Goal: Check status: Check status

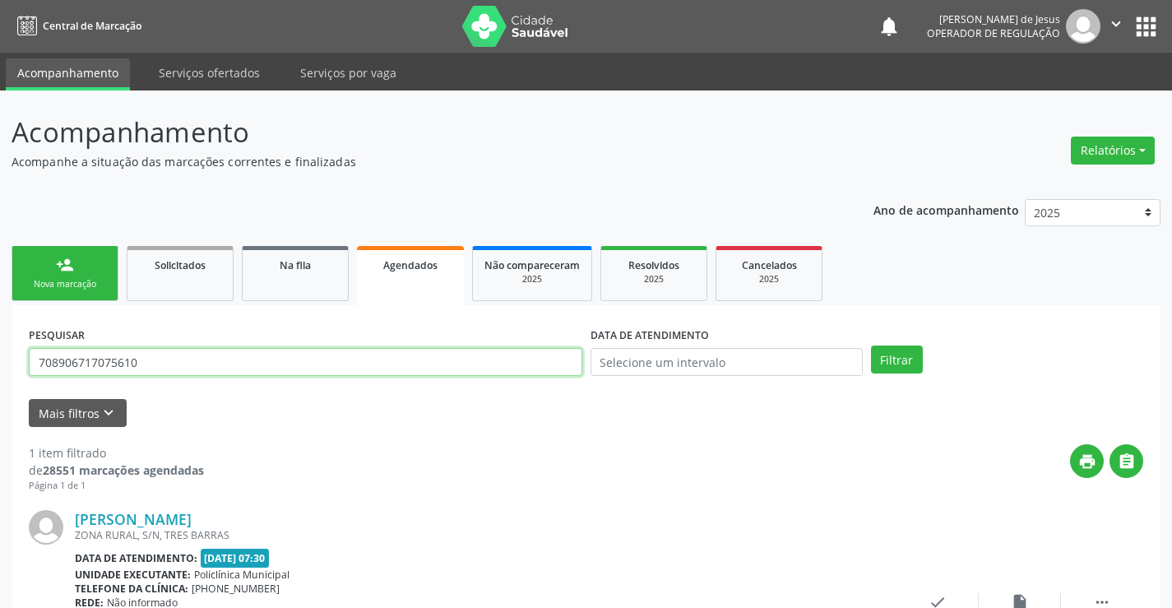
click at [496, 358] on input "708906717075610" at bounding box center [305, 362] width 553 height 28
type input "700404931463445"
click at [871, 345] on button "Filtrar" at bounding box center [897, 359] width 52 height 28
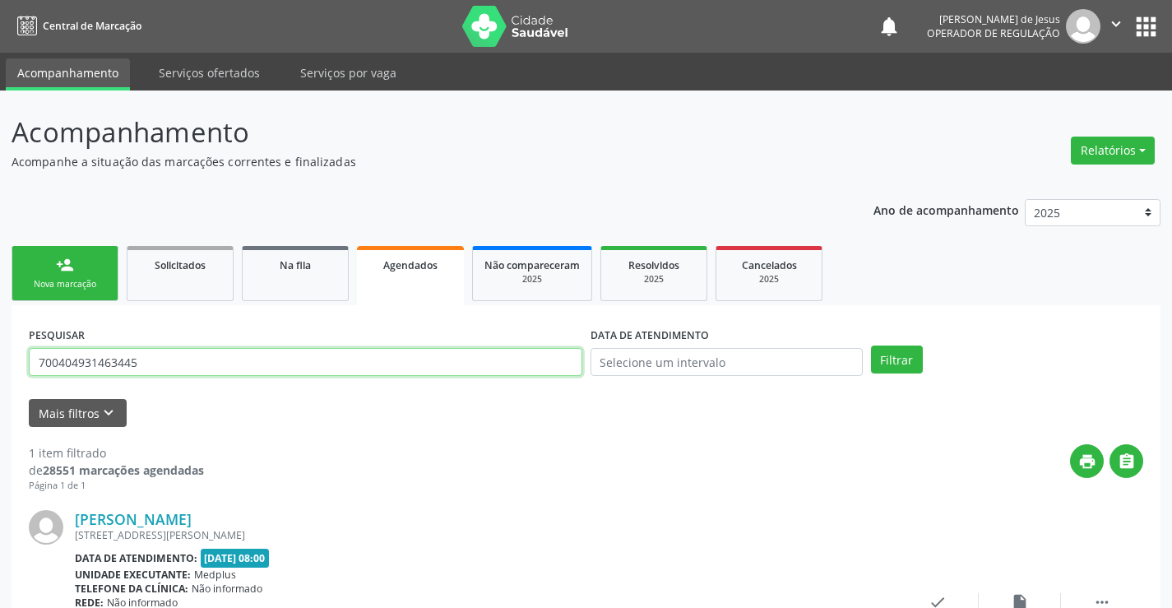
click at [194, 368] on input "700404931463445" at bounding box center [305, 362] width 553 height 28
type input "700907916167294"
click at [871, 345] on button "Filtrar" at bounding box center [897, 359] width 52 height 28
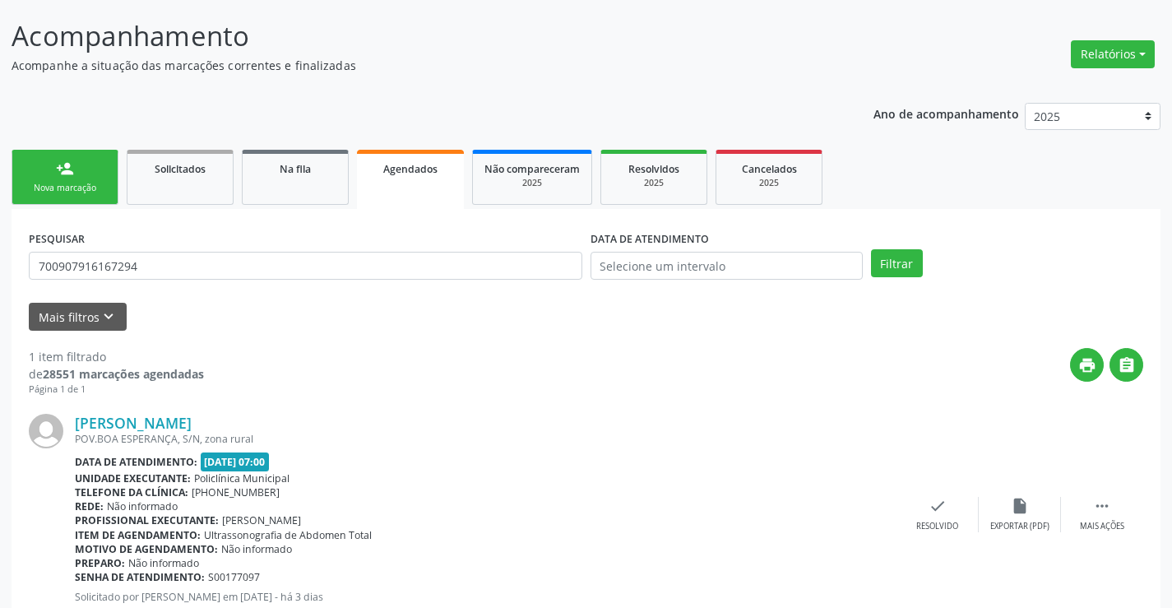
scroll to position [67, 0]
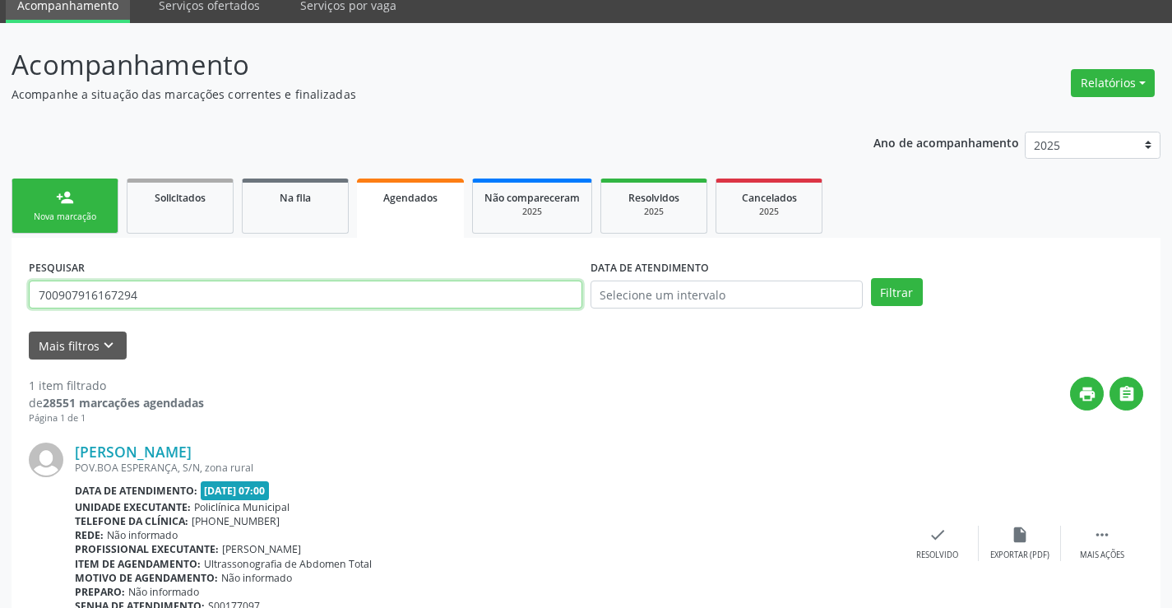
click at [235, 294] on input "700907916167294" at bounding box center [305, 294] width 553 height 28
type input "705109339018140"
click at [871, 278] on button "Filtrar" at bounding box center [897, 292] width 52 height 28
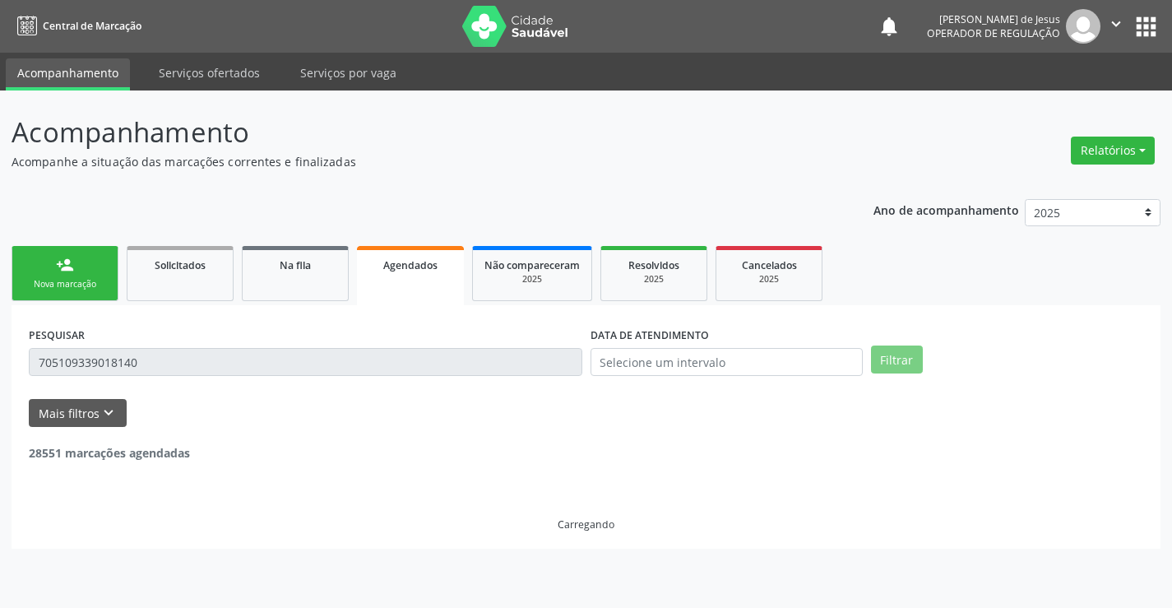
scroll to position [0, 0]
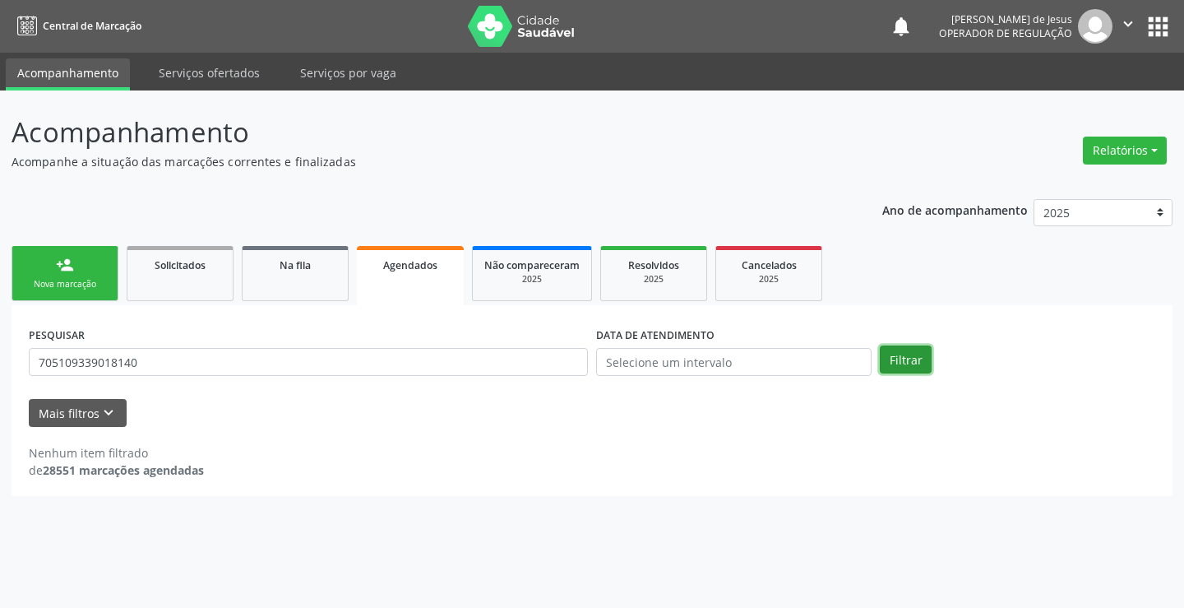
click at [909, 354] on button "Filtrar" at bounding box center [906, 359] width 52 height 28
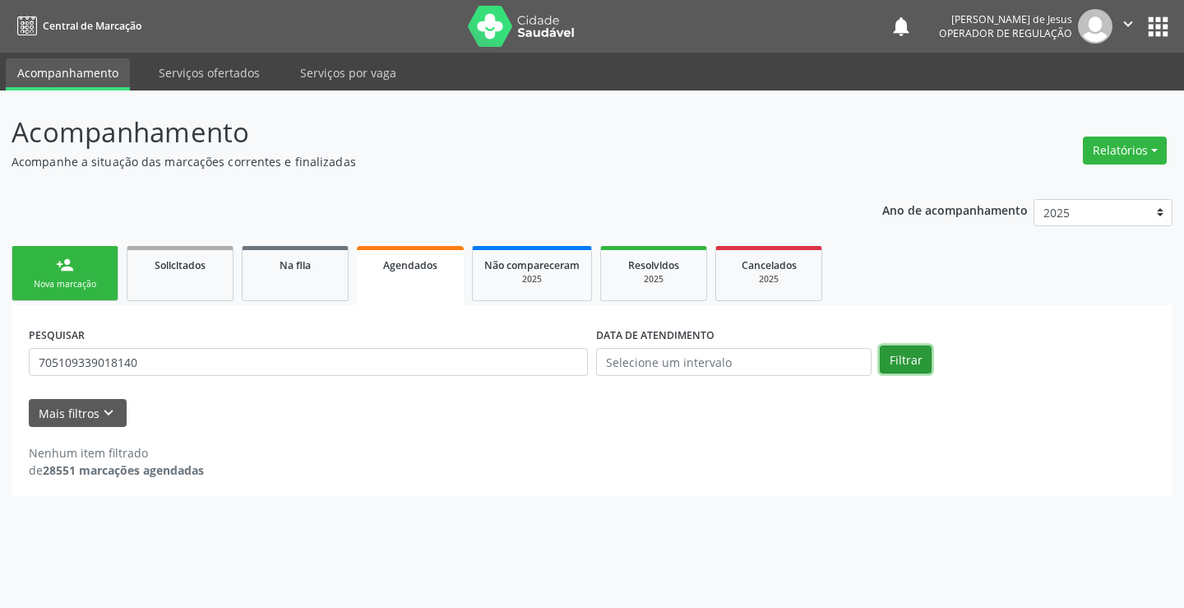
click at [910, 354] on button "Filtrar" at bounding box center [906, 359] width 52 height 28
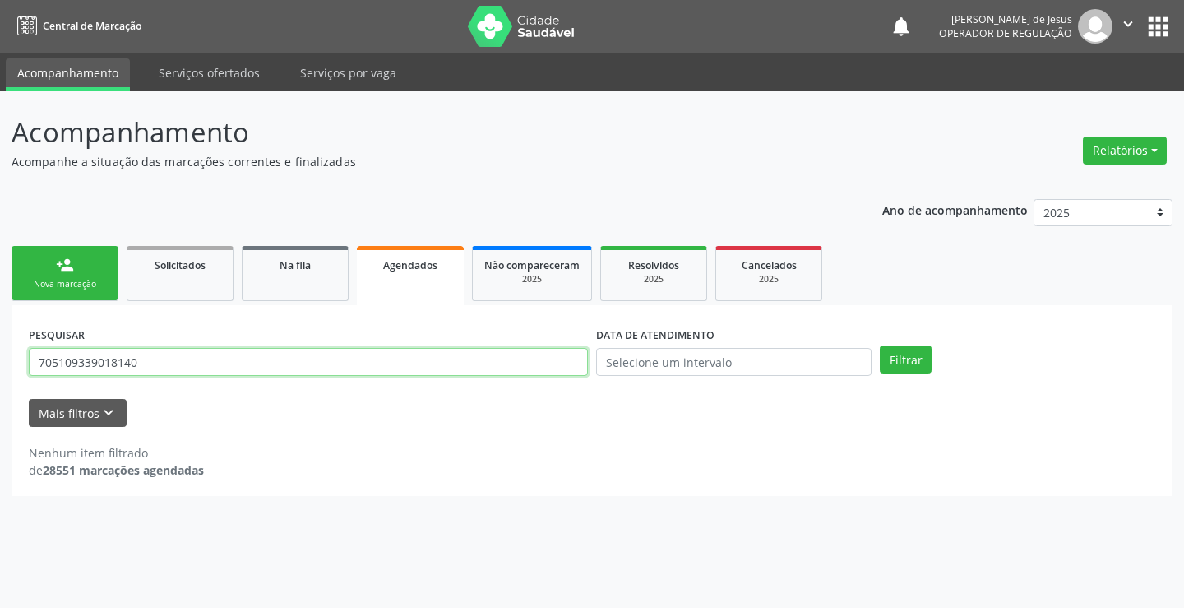
click at [499, 368] on input "705109339018140" at bounding box center [308, 362] width 559 height 28
type input "705109393018140"
click at [880, 345] on button "Filtrar" at bounding box center [906, 359] width 52 height 28
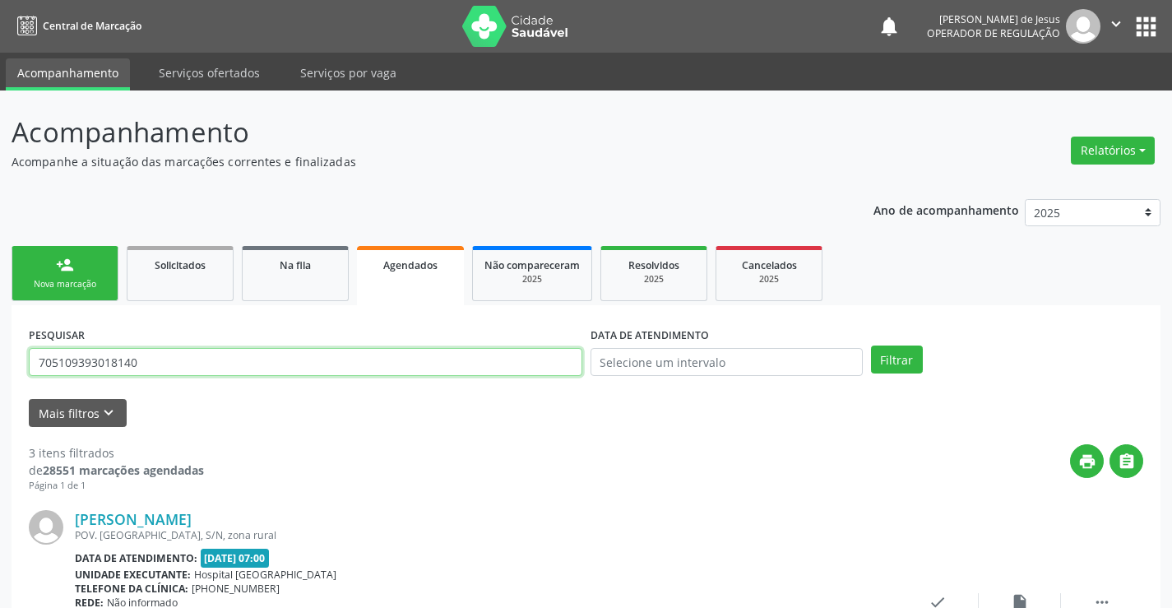
click at [380, 357] on input "705109393018140" at bounding box center [305, 362] width 553 height 28
type input "7023011121411"
click at [871, 345] on button "Filtrar" at bounding box center [897, 359] width 52 height 28
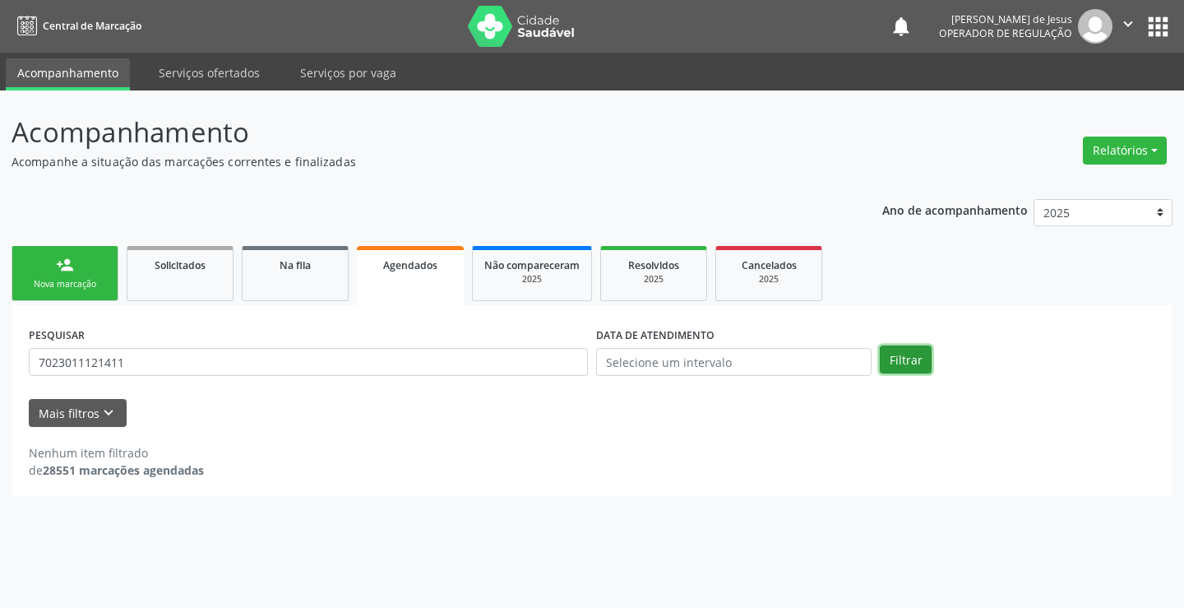
click at [919, 347] on button "Filtrar" at bounding box center [906, 359] width 52 height 28
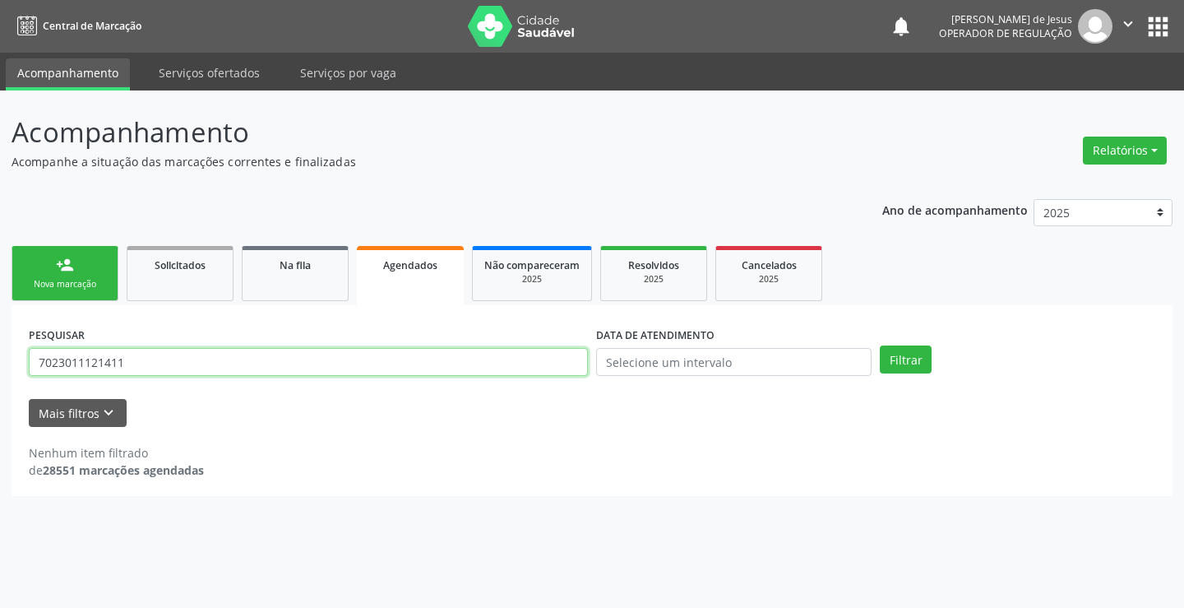
click at [387, 373] on input "7023011121411" at bounding box center [308, 362] width 559 height 28
click at [386, 372] on input "7023011121411" at bounding box center [308, 362] width 559 height 28
type input "70230111214"
click at [322, 351] on input "70230111214" at bounding box center [308, 362] width 559 height 28
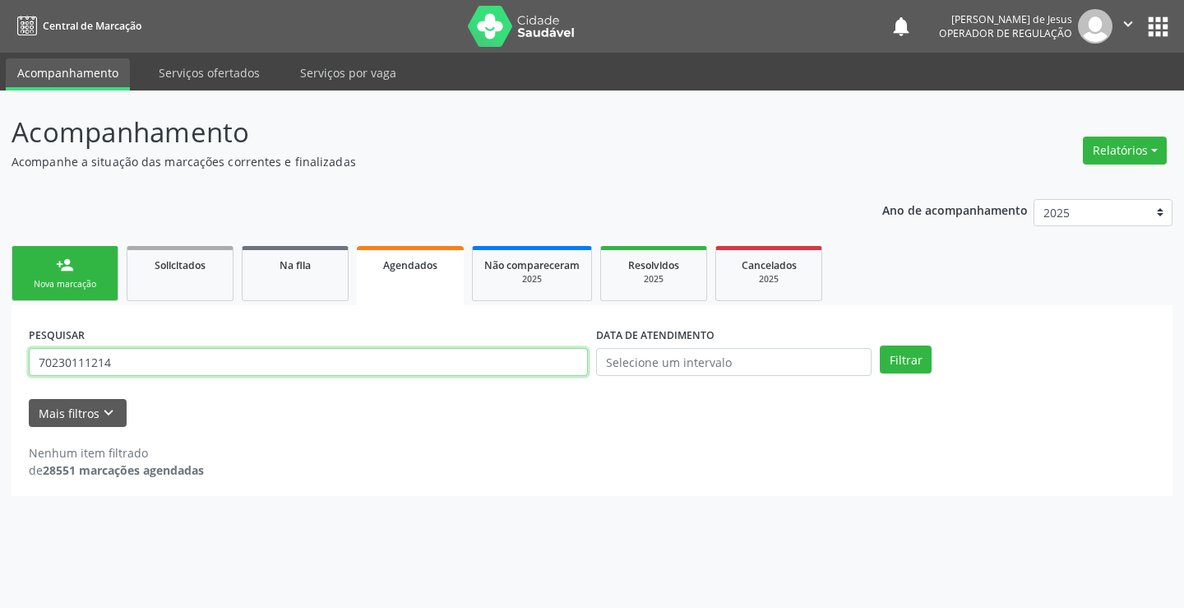
click at [322, 351] on input "70230111214" at bounding box center [308, 362] width 559 height 28
type input "702301112141411"
click at [880, 345] on button "Filtrar" at bounding box center [906, 359] width 52 height 28
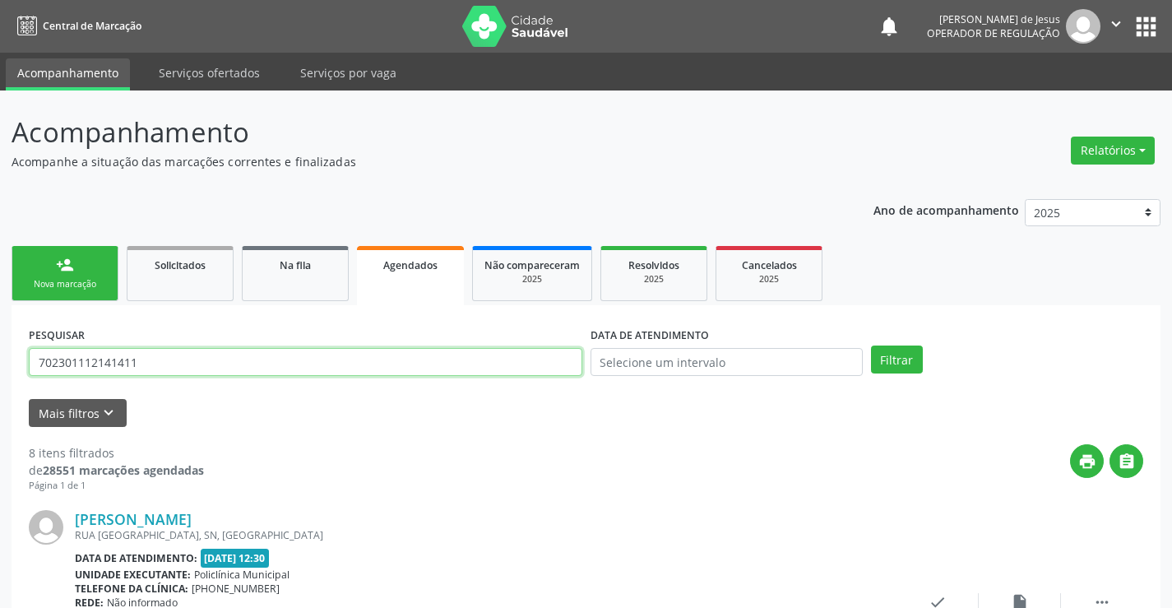
click at [317, 359] on input "702301112141411" at bounding box center [305, 362] width 553 height 28
drag, startPoint x: 317, startPoint y: 359, endPoint x: 296, endPoint y: 348, distance: 23.9
click at [317, 359] on input "702301112141411" at bounding box center [305, 362] width 553 height 28
type input "704303525179396"
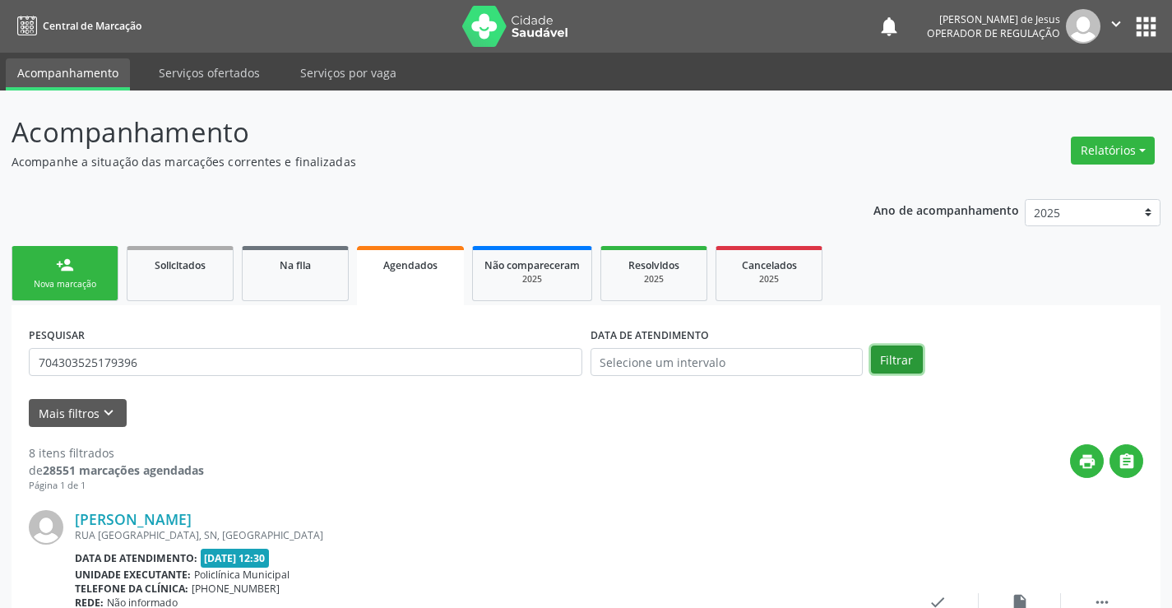
click at [897, 356] on button "Filtrar" at bounding box center [897, 359] width 52 height 28
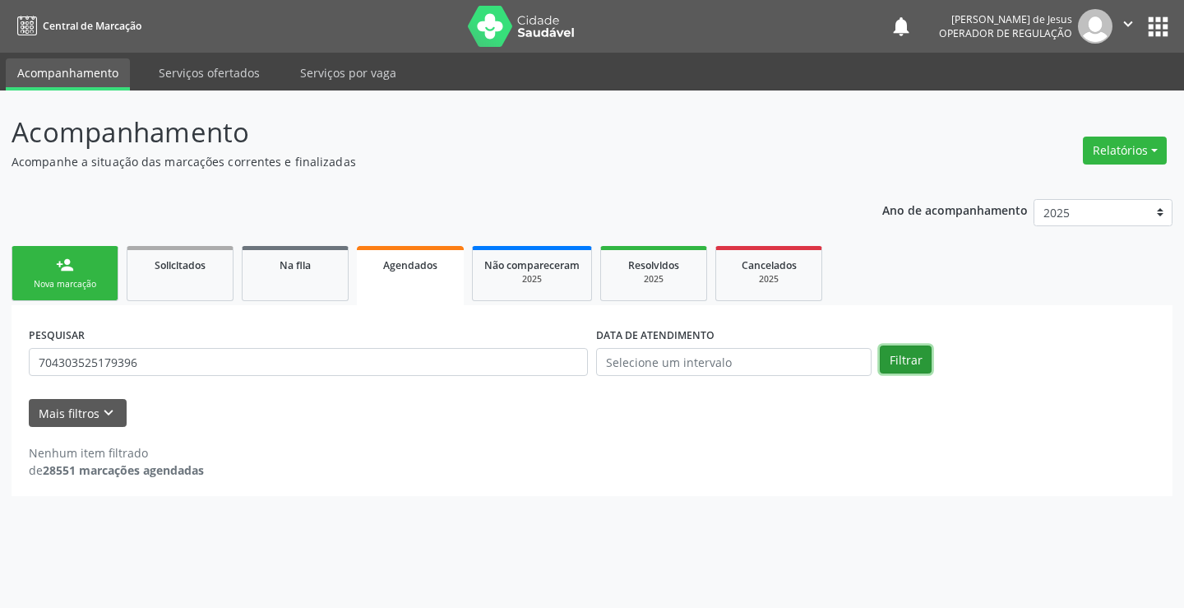
click at [891, 351] on button "Filtrar" at bounding box center [906, 359] width 52 height 28
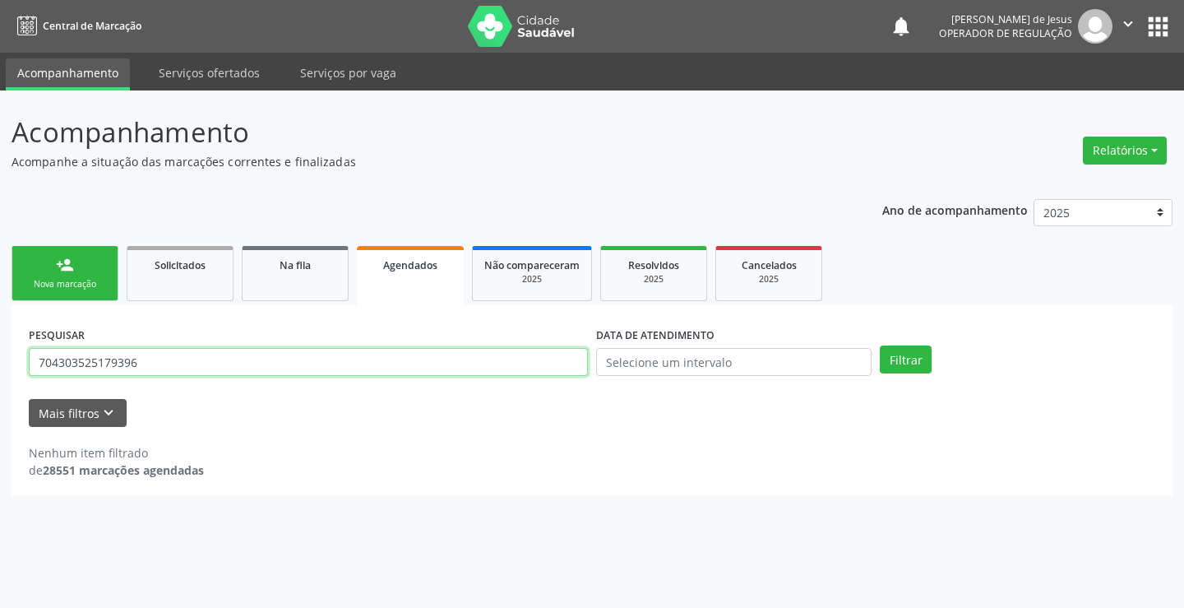
click at [356, 353] on input "704303525179396" at bounding box center [308, 362] width 559 height 28
type input "704303525179396"
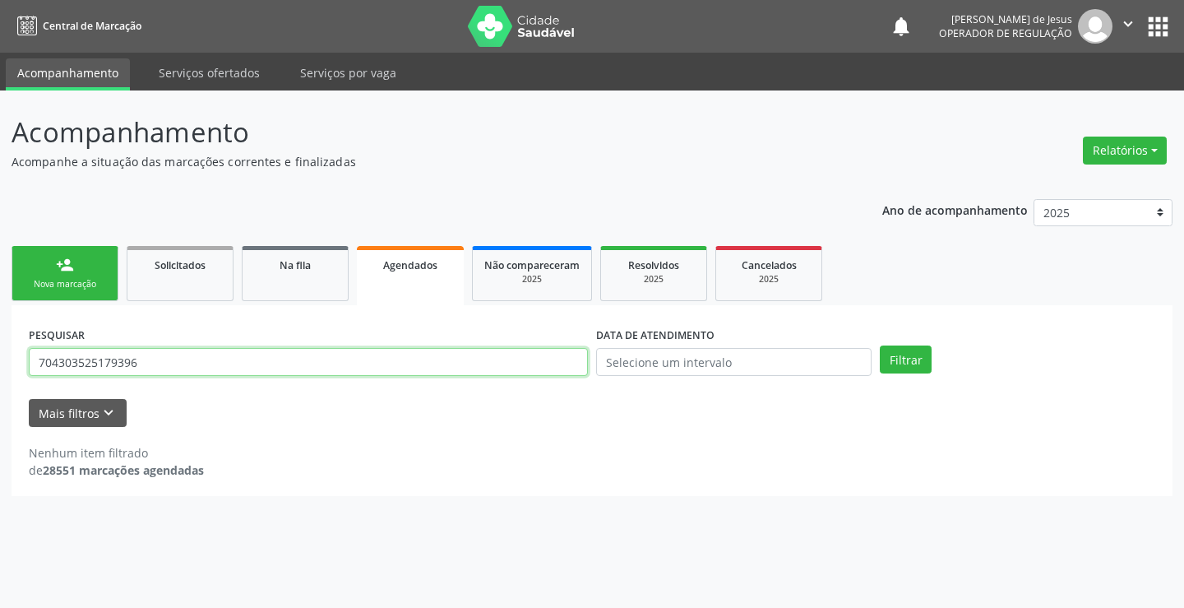
click at [880, 345] on button "Filtrar" at bounding box center [906, 359] width 52 height 28
click at [877, 363] on div "Filtrar" at bounding box center [1018, 359] width 284 height 28
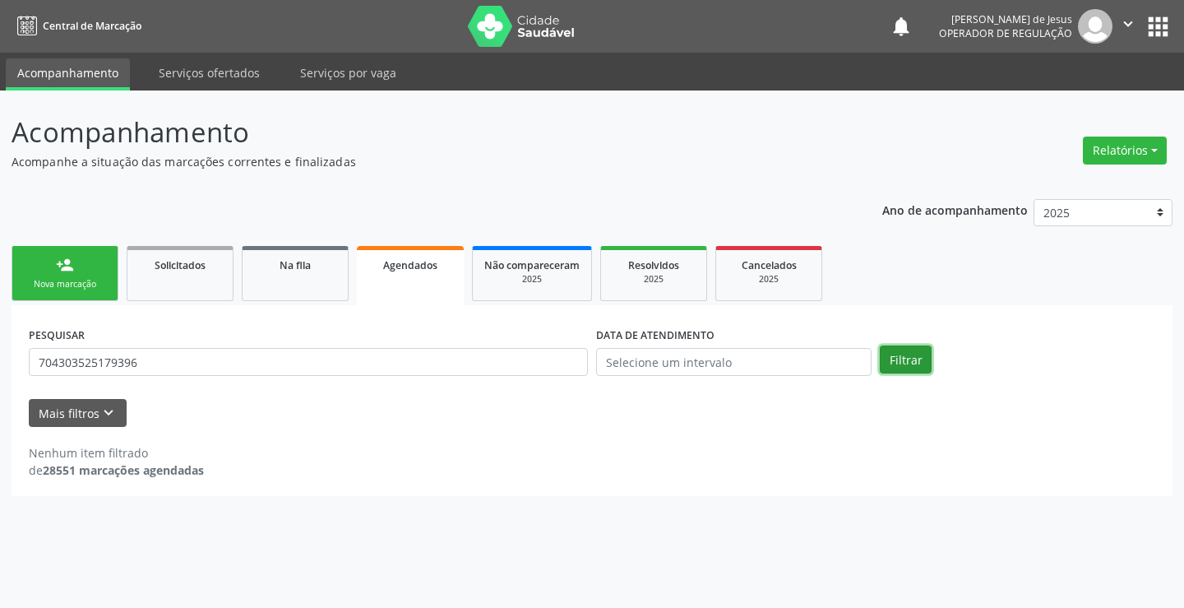
click at [893, 368] on button "Filtrar" at bounding box center [906, 359] width 52 height 28
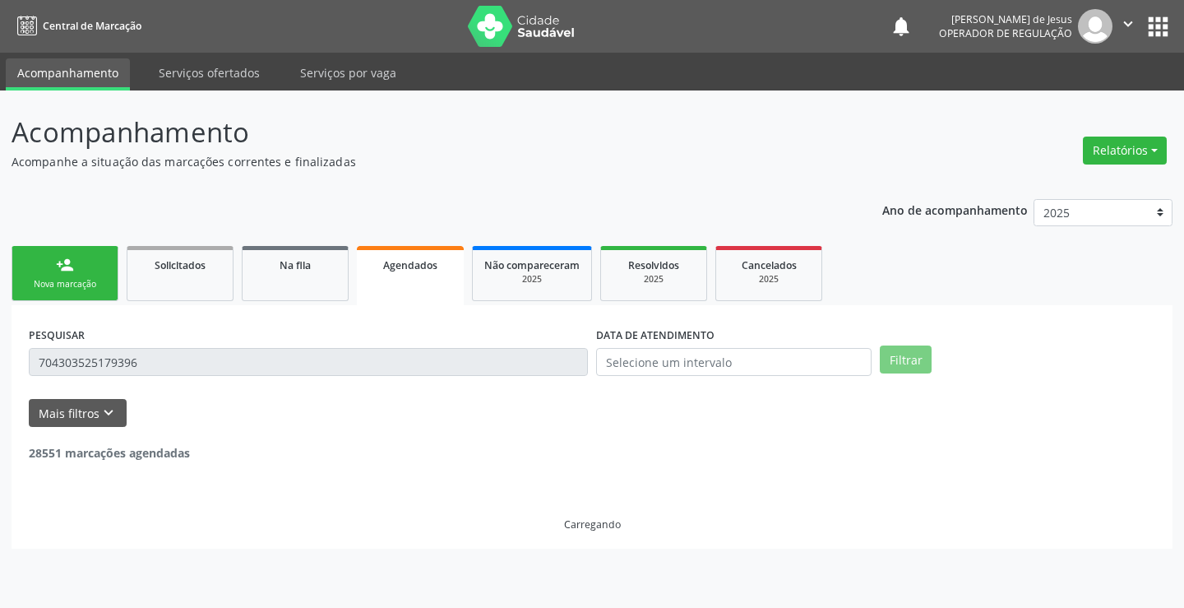
click at [893, 368] on button "Filtrar" at bounding box center [906, 359] width 52 height 28
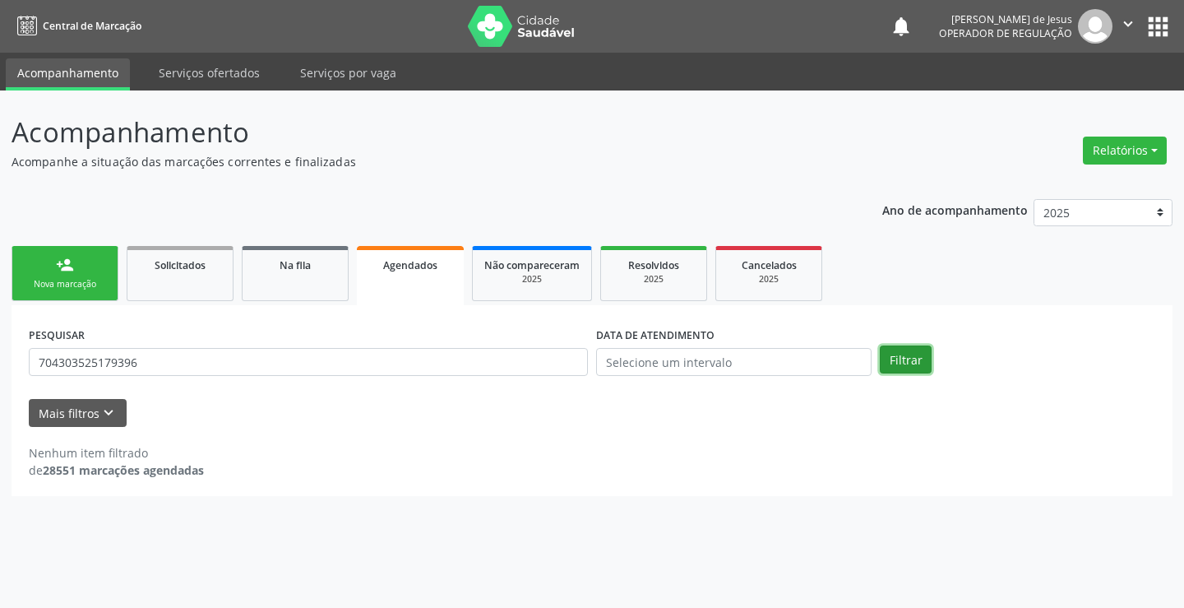
click at [893, 368] on button "Filtrar" at bounding box center [906, 359] width 52 height 28
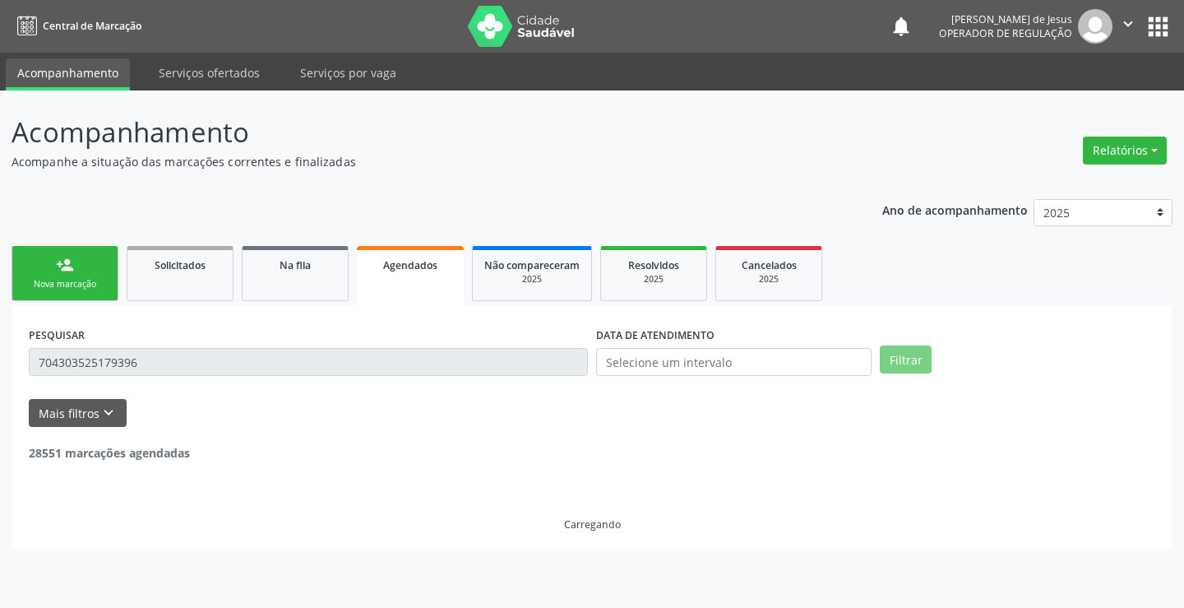
click at [893, 368] on button "Filtrar" at bounding box center [906, 359] width 52 height 28
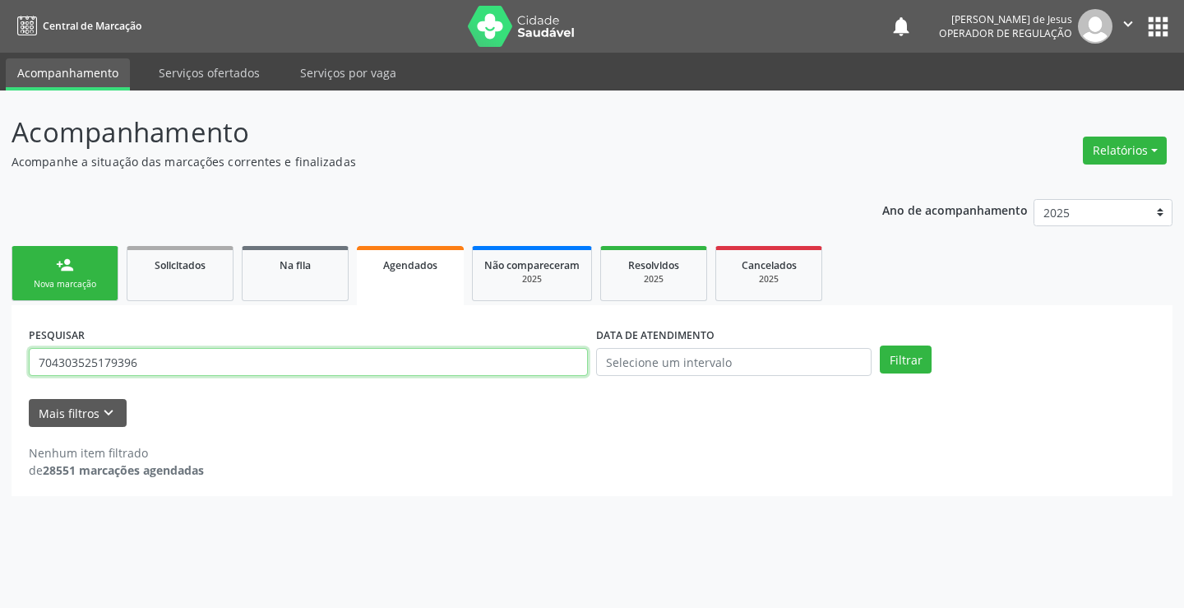
click at [480, 360] on input "704303525179396" at bounding box center [308, 362] width 559 height 28
type input "705802440415934"
click at [880, 345] on button "Filtrar" at bounding box center [906, 359] width 52 height 28
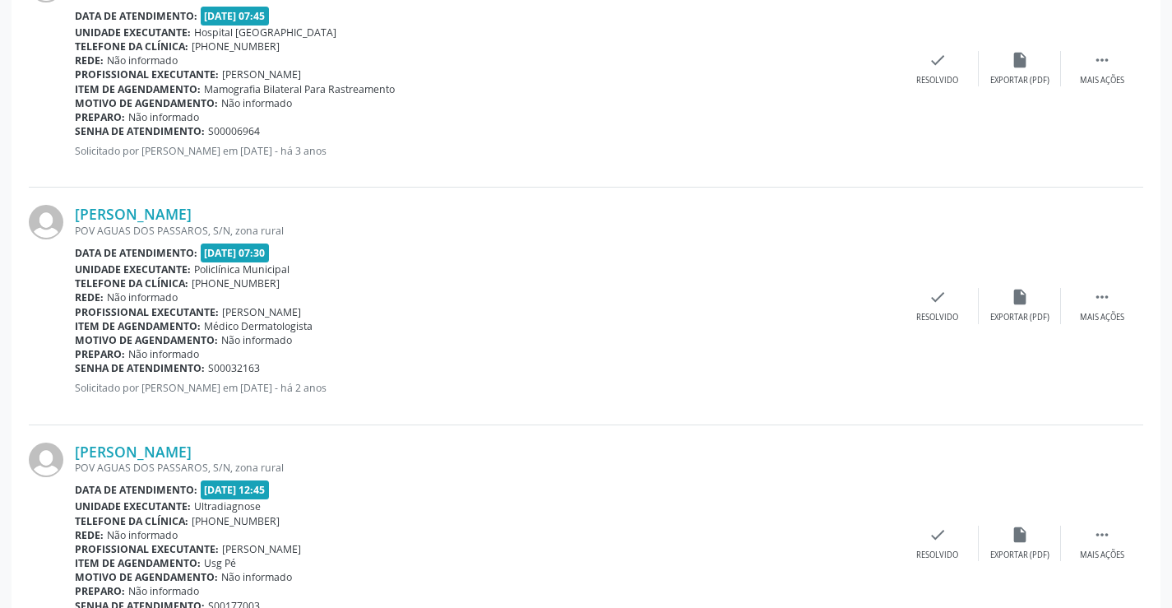
scroll to position [624, 0]
